Goal: Task Accomplishment & Management: Manage account settings

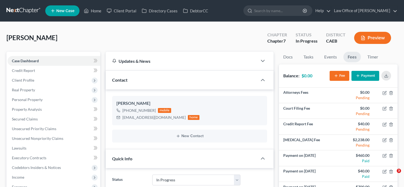
select select "9"
select select "0"
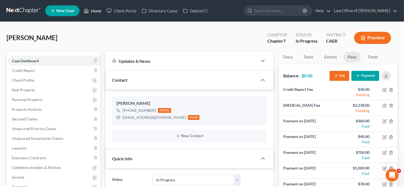
click at [97, 8] on link "Home" at bounding box center [92, 11] width 23 height 10
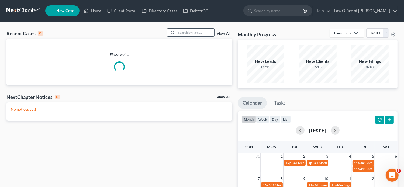
click at [193, 30] on input "search" at bounding box center [196, 33] width 38 height 8
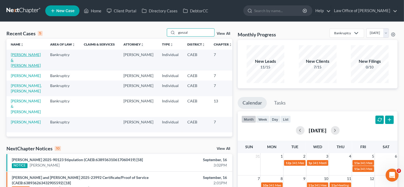
type input "gonzal"
click at [18, 61] on link "[PERSON_NAME] & [PERSON_NAME]" at bounding box center [26, 59] width 30 height 15
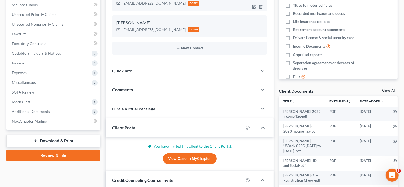
scroll to position [135, 0]
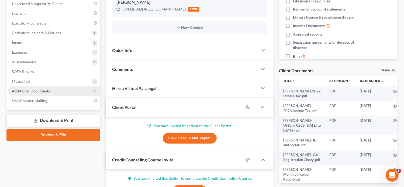
click at [30, 93] on span "Additional Documents" at bounding box center [31, 91] width 38 height 5
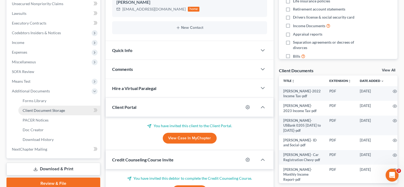
click at [40, 112] on span "Client Document Storage" at bounding box center [44, 110] width 42 height 5
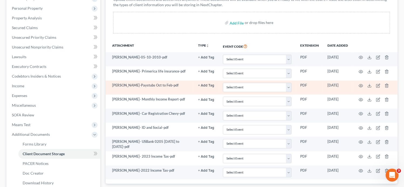
scroll to position [91, 0]
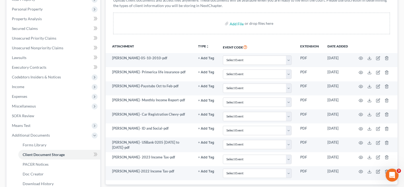
click at [329, 20] on div "Add File or drop files here" at bounding box center [251, 24] width 277 height 22
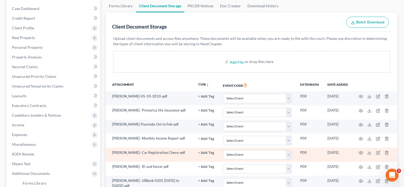
scroll to position [0, 0]
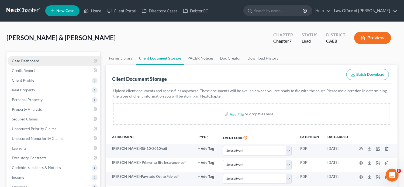
click at [50, 62] on link "Case Dashboard" at bounding box center [54, 61] width 93 height 10
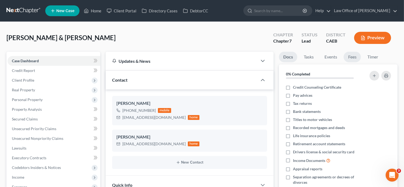
click at [349, 56] on link "Fees" at bounding box center [352, 57] width 17 height 11
